Goal: Check status: Check status

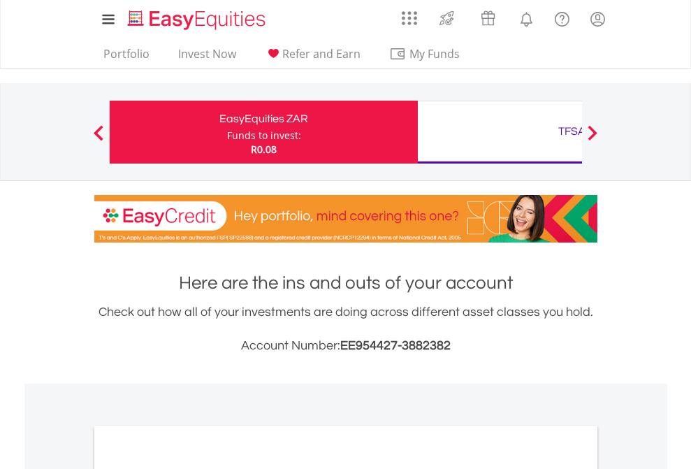
click at [227, 132] on div "Funds to invest:" at bounding box center [264, 136] width 74 height 14
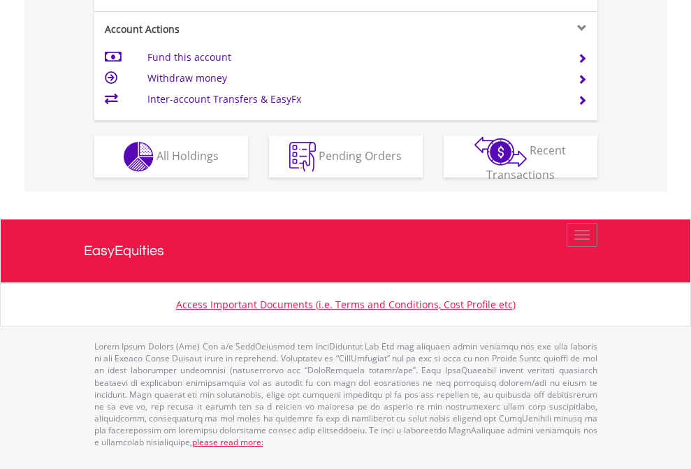
scroll to position [1367, 0]
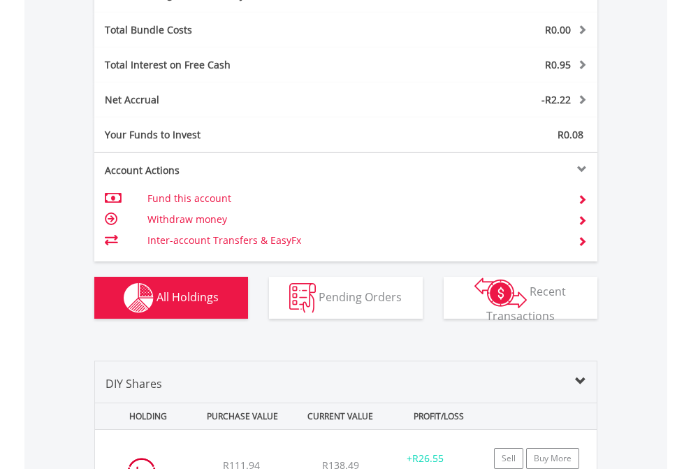
scroll to position [1665, 0]
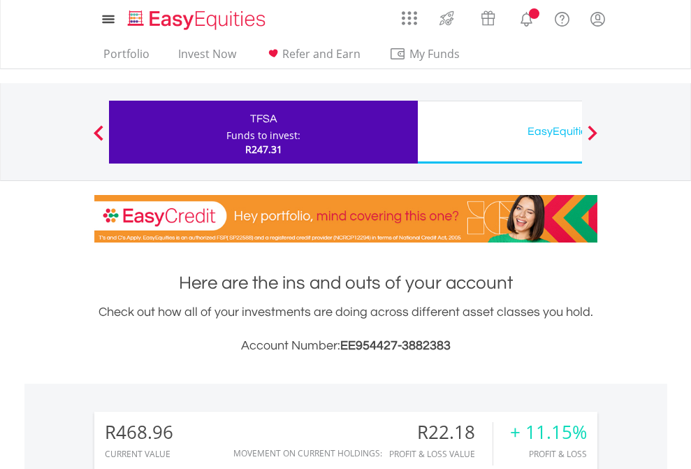
scroll to position [134, 219]
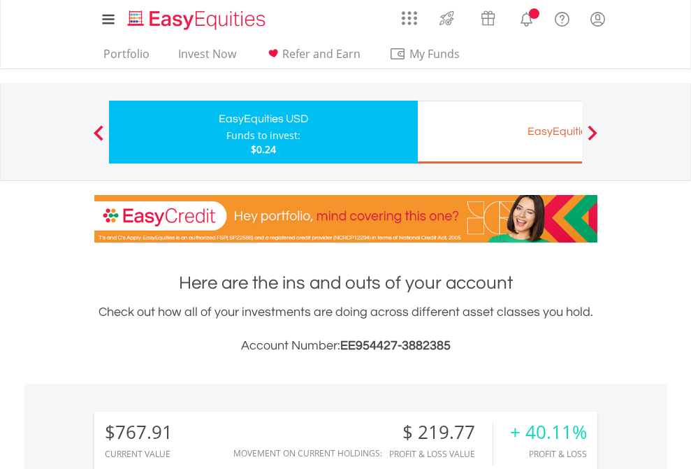
scroll to position [134, 219]
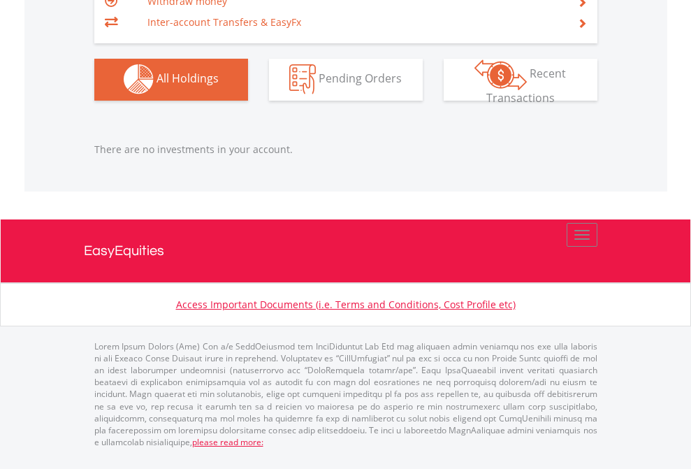
scroll to position [1383, 0]
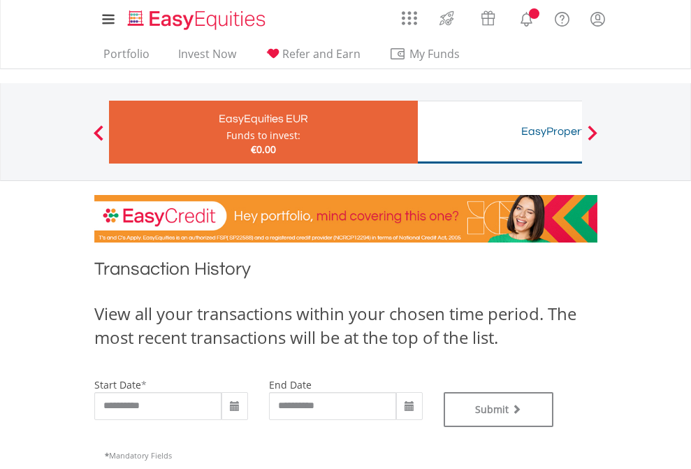
type input "**********"
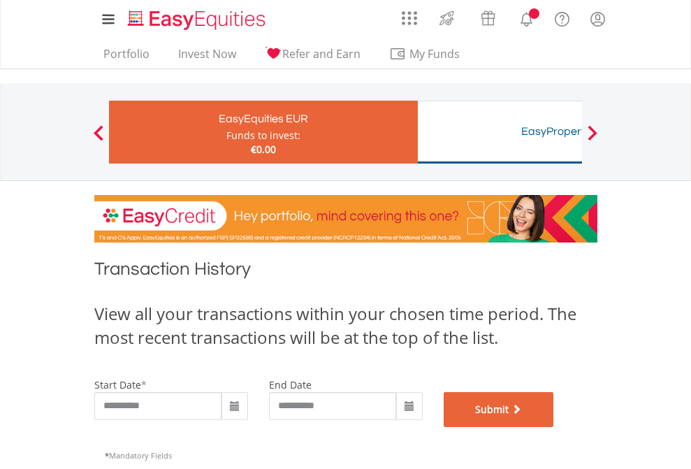
click at [554, 427] on button "Submit" at bounding box center [498, 409] width 110 height 35
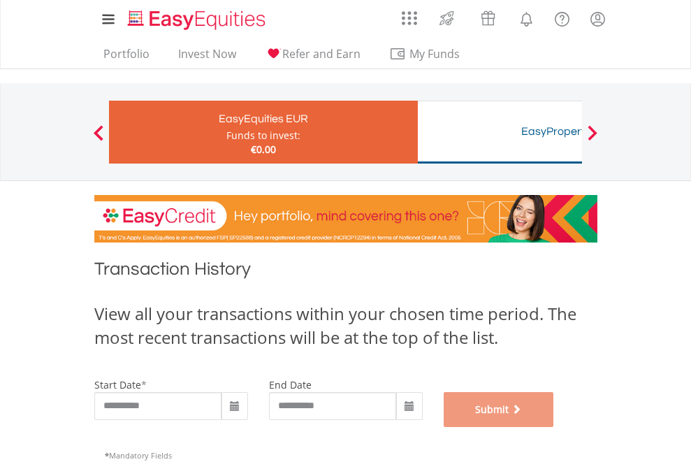
scroll to position [566, 0]
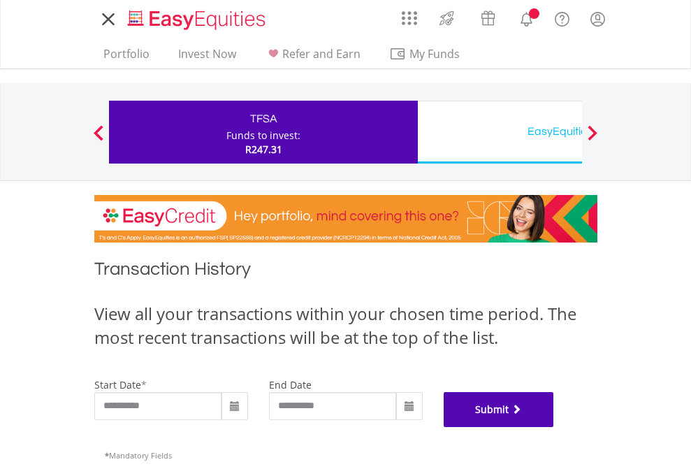
click at [554, 427] on button "Submit" at bounding box center [498, 409] width 110 height 35
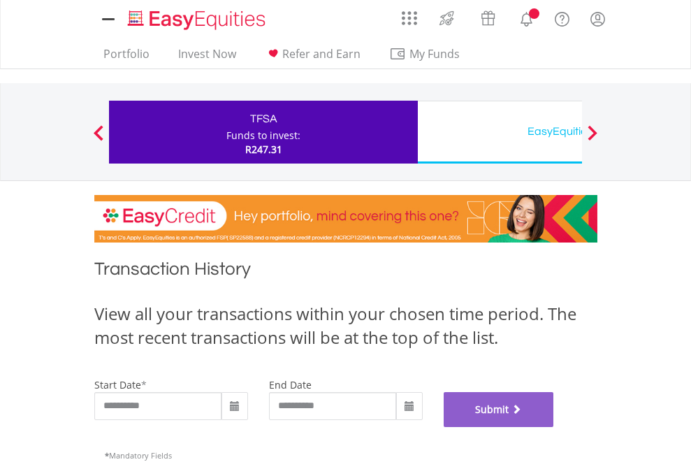
scroll to position [566, 0]
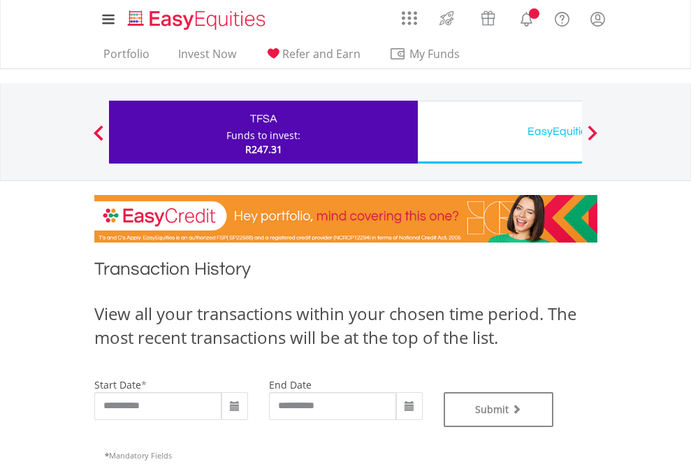
click at [499, 132] on div "EasyEquities USD" at bounding box center [571, 132] width 291 height 20
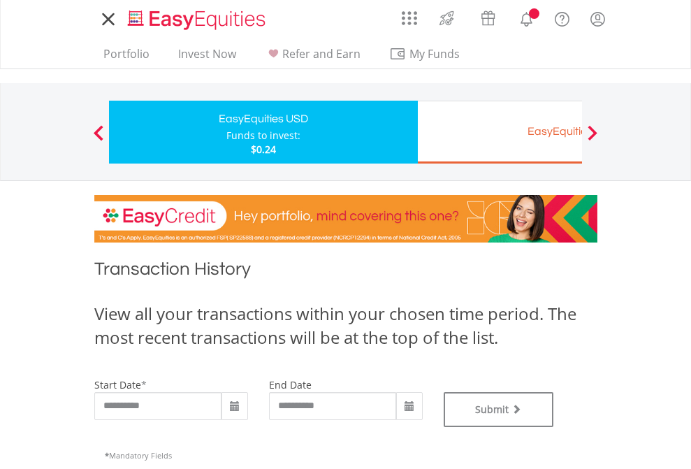
type input "**********"
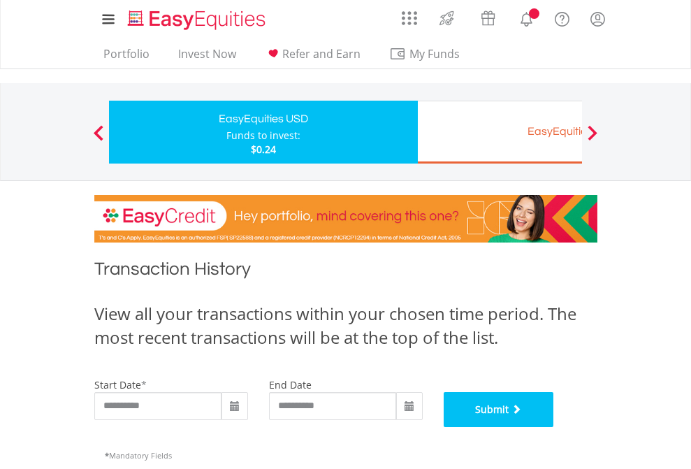
click at [554, 427] on button "Submit" at bounding box center [498, 409] width 110 height 35
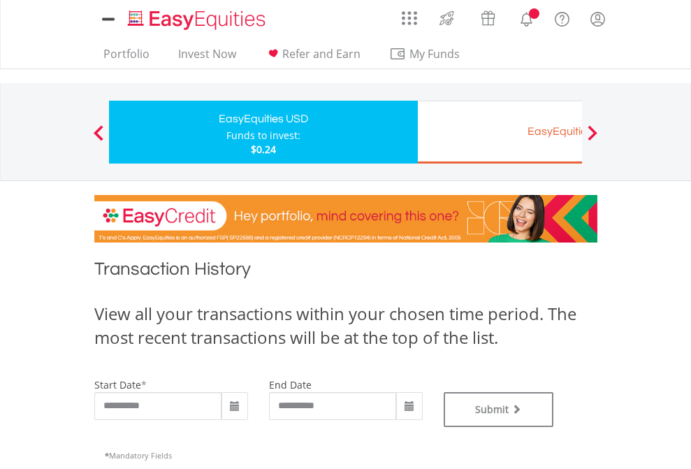
click at [499, 132] on div "EasyEquities EUR" at bounding box center [571, 132] width 291 height 20
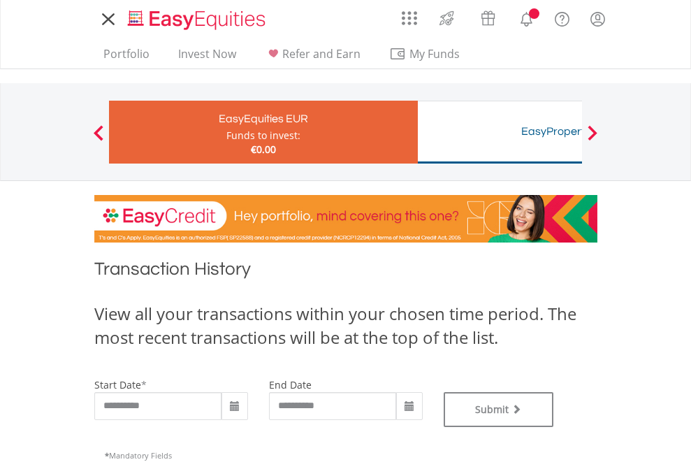
type input "**********"
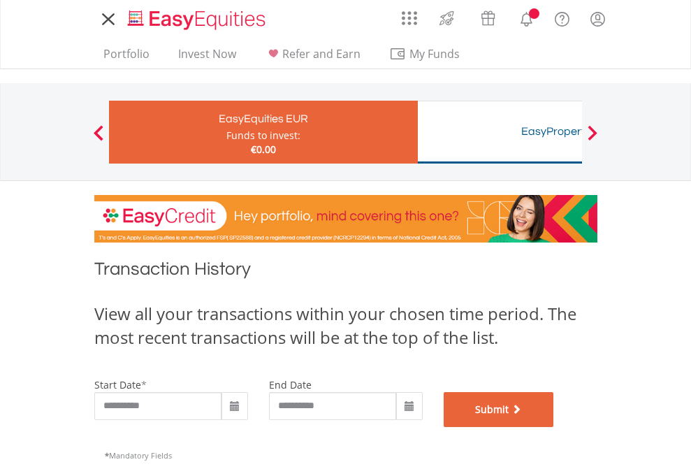
click at [554, 427] on button "Submit" at bounding box center [498, 409] width 110 height 35
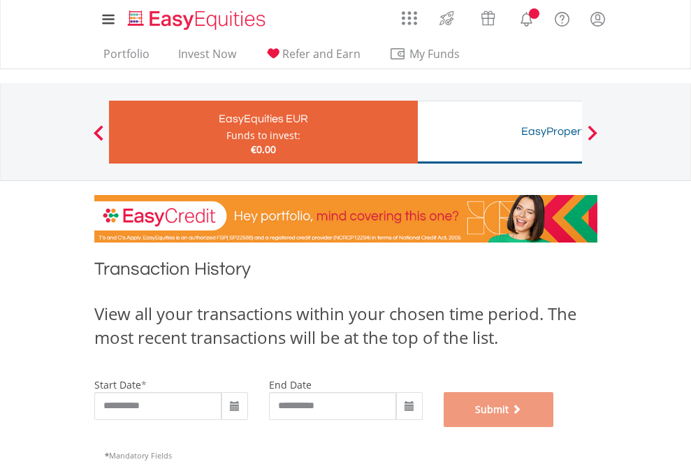
scroll to position [566, 0]
